Goal: Navigation & Orientation: Find specific page/section

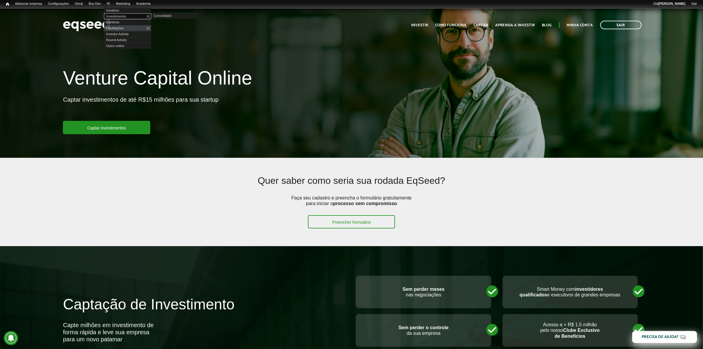
click at [122, 13] on link "Investimentos" at bounding box center [127, 16] width 47 height 6
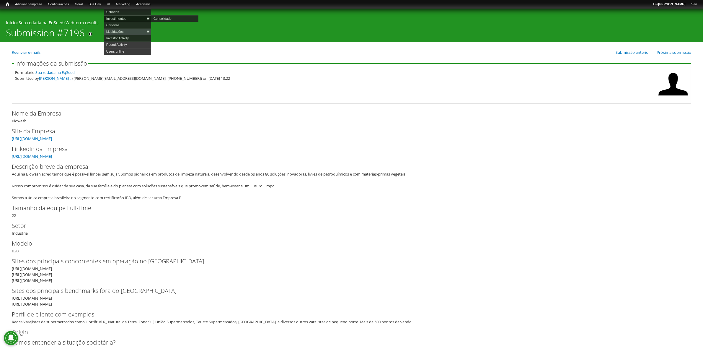
click at [129, 19] on link "Investimentos" at bounding box center [127, 18] width 47 height 6
